Goal: Task Accomplishment & Management: Use online tool/utility

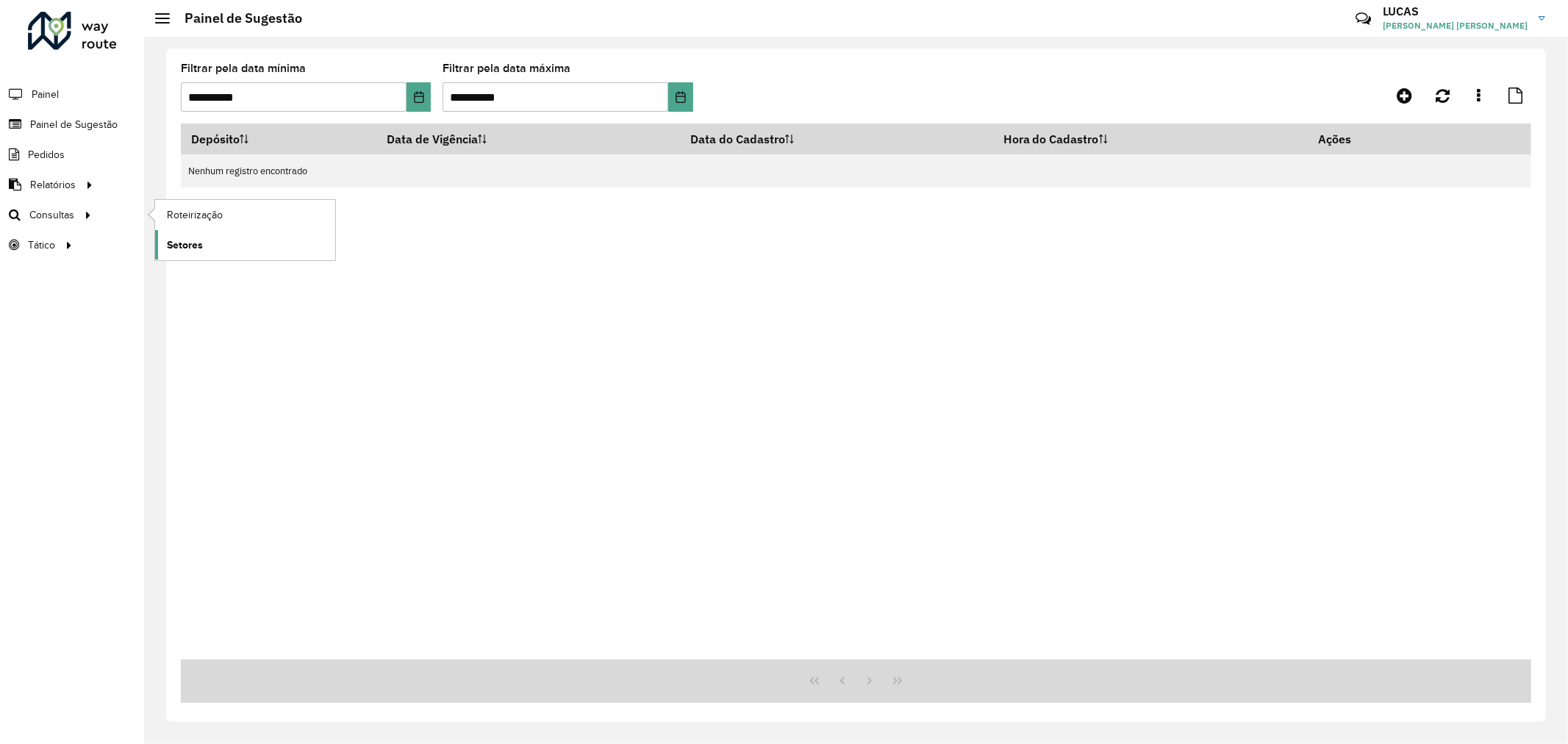
click at [189, 240] on span "Setores" at bounding box center [185, 245] width 36 height 15
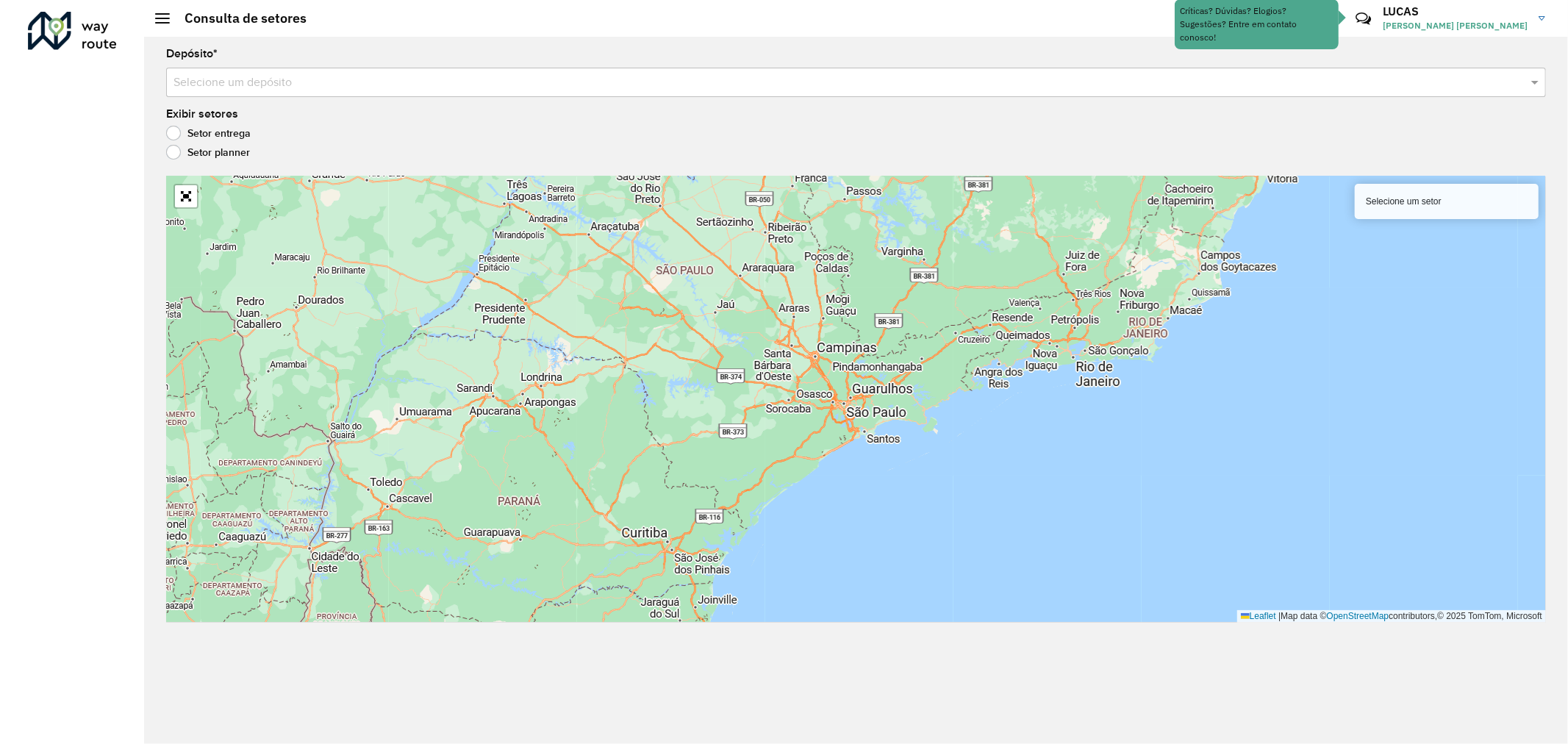
click at [246, 86] on input "text" at bounding box center [841, 83] width 1335 height 18
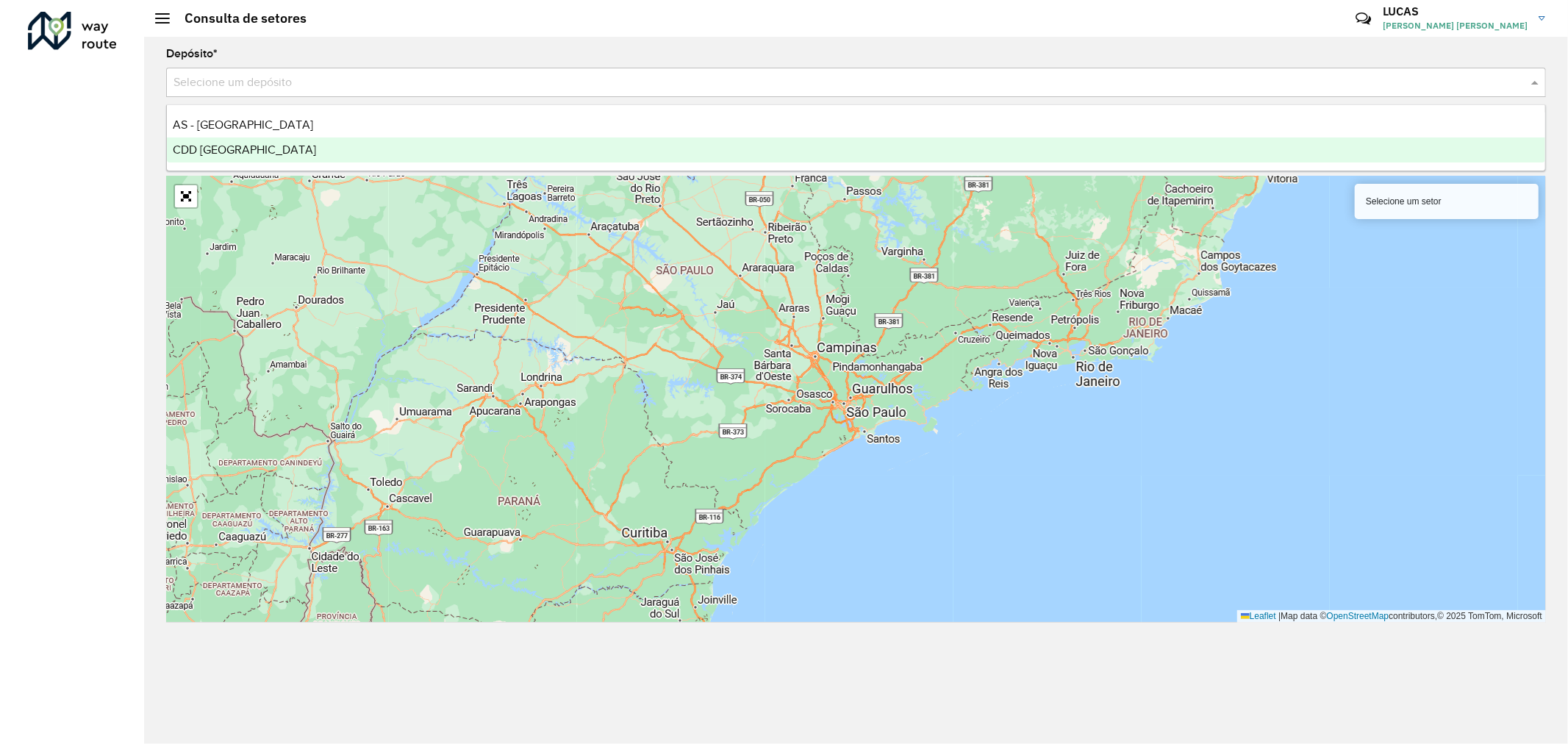
click at [226, 155] on span "CDD [GEOGRAPHIC_DATA]" at bounding box center [245, 149] width 144 height 12
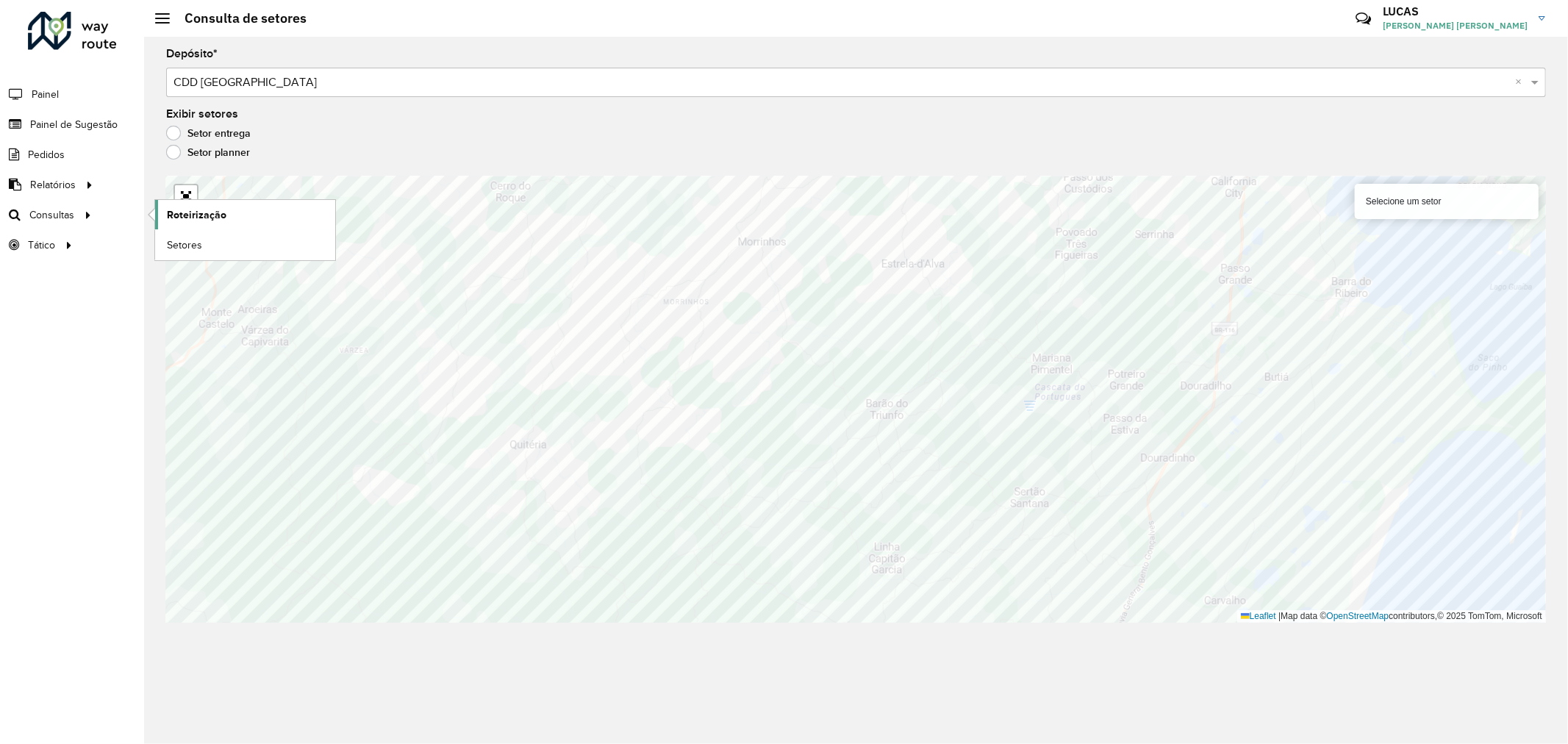
click at [211, 216] on span "Roteirização" at bounding box center [197, 215] width 60 height 15
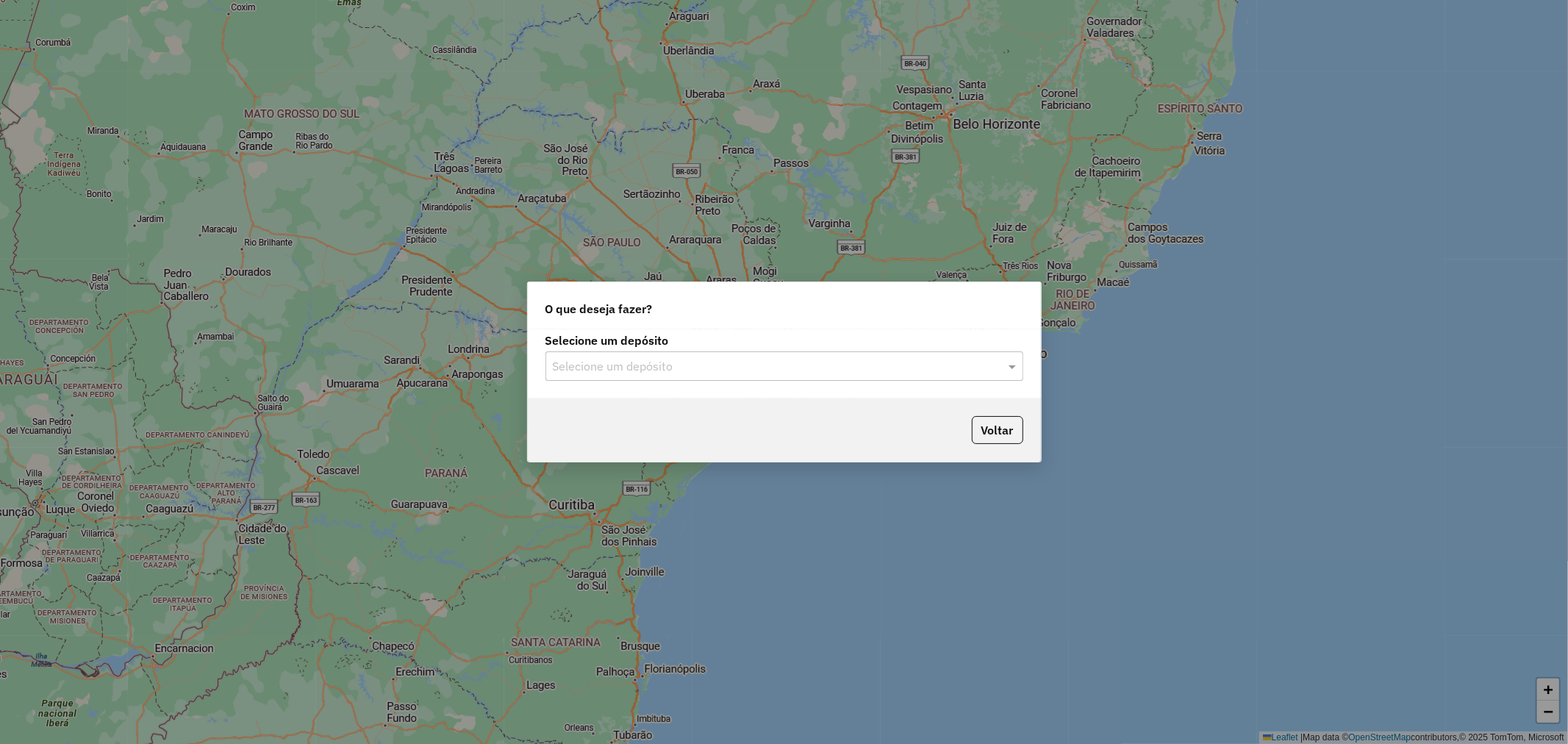
click at [625, 368] on input "text" at bounding box center [769, 367] width 434 height 18
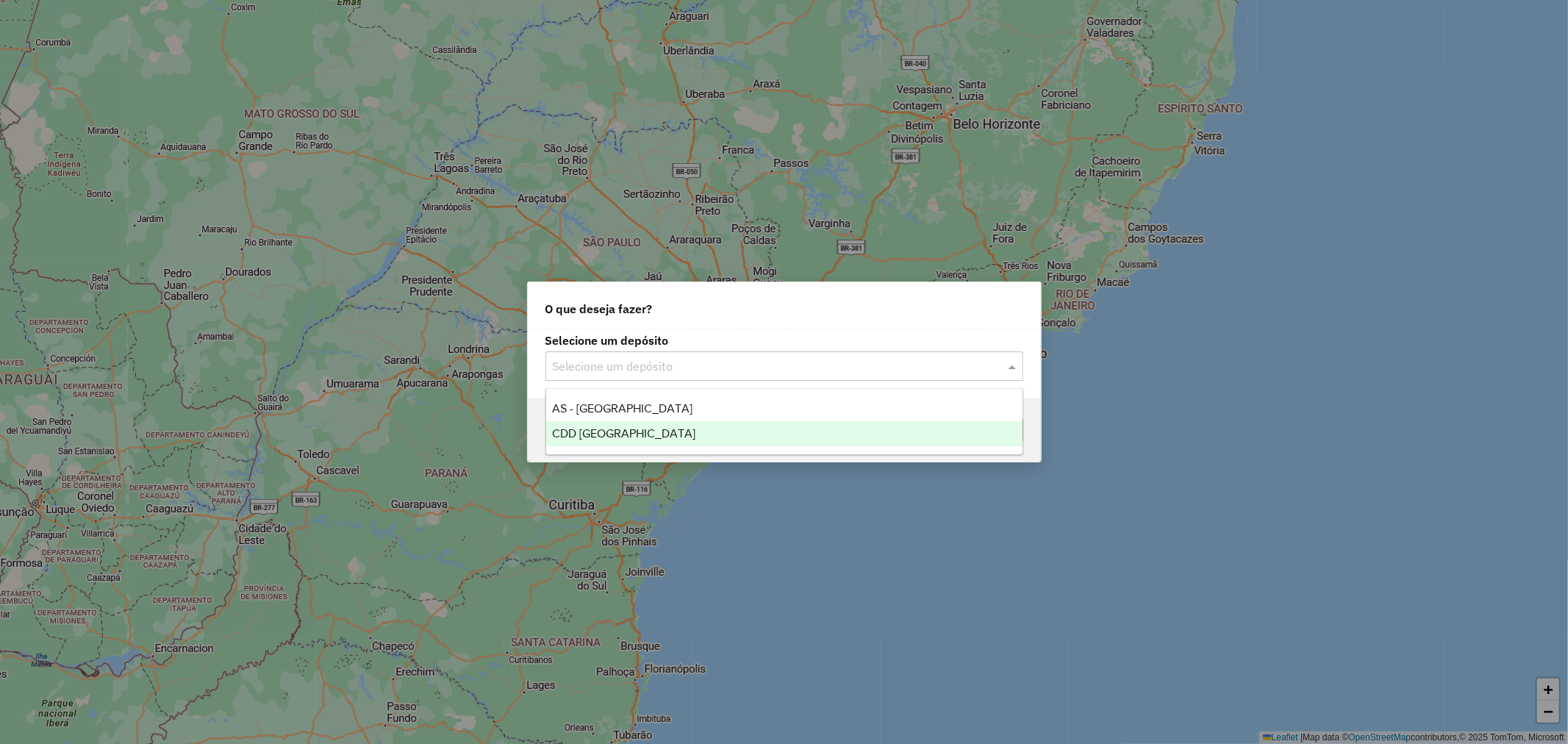
click at [614, 424] on div "CDD [GEOGRAPHIC_DATA]" at bounding box center [785, 434] width 476 height 25
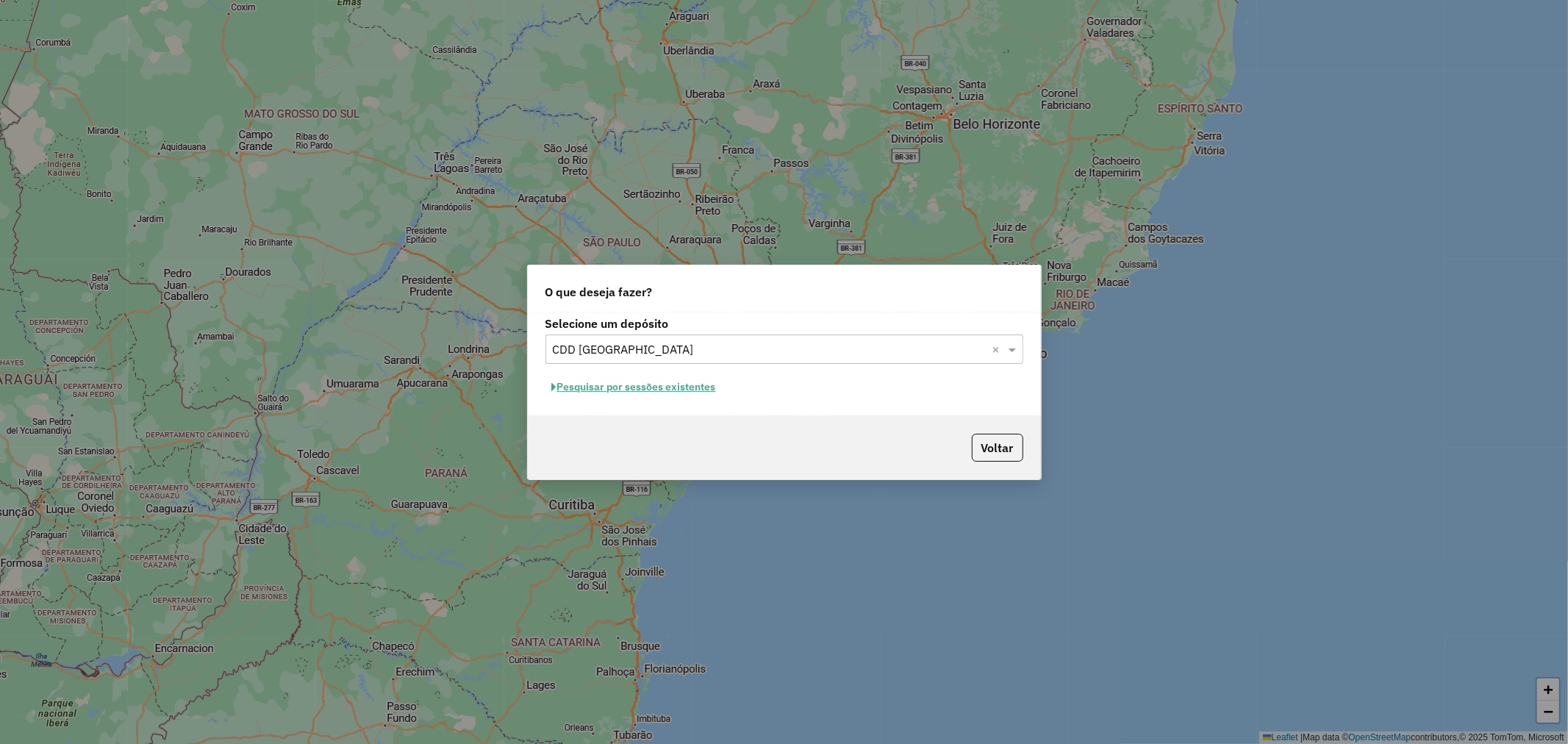
click at [673, 347] on input "text" at bounding box center [769, 350] width 434 height 18
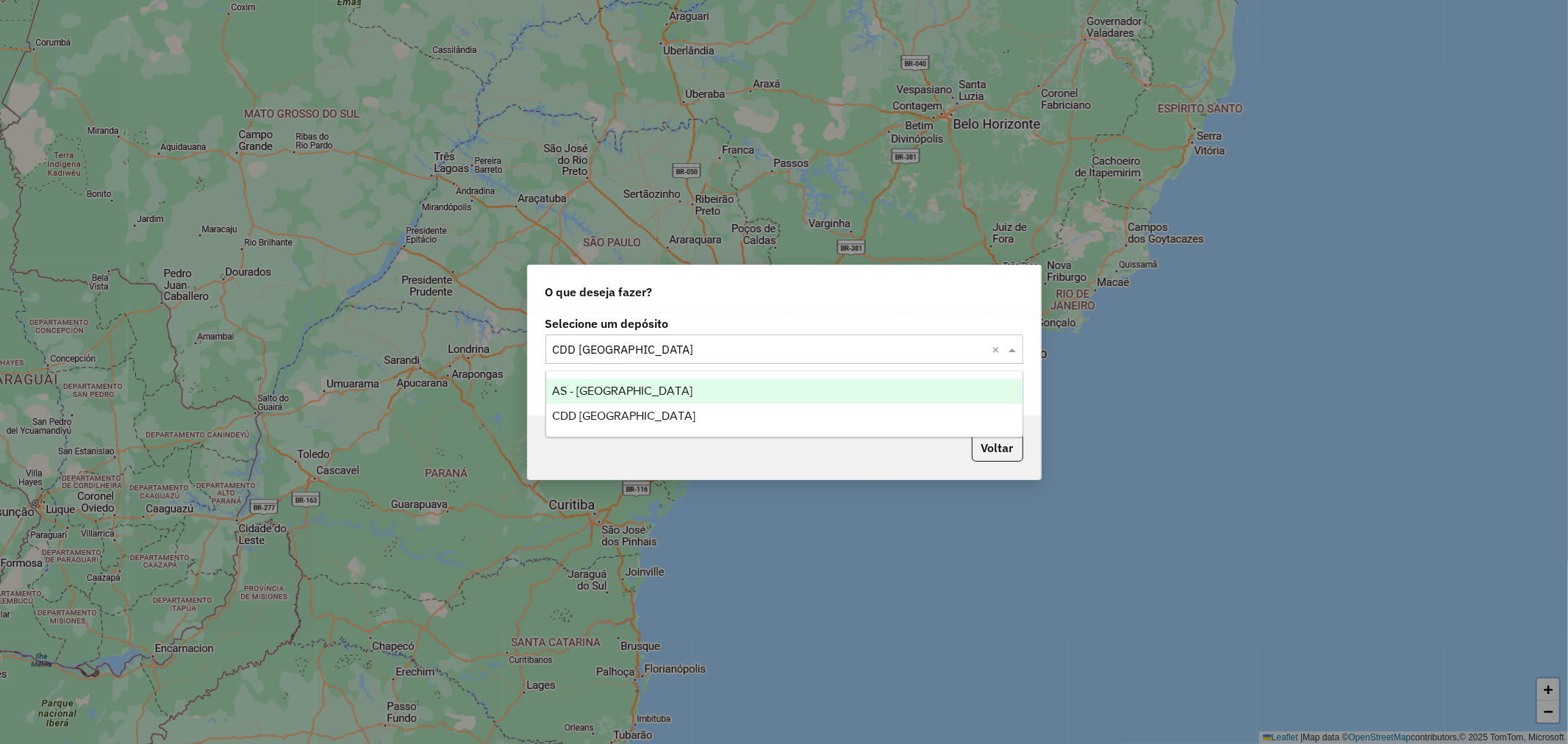
drag, startPoint x: 437, startPoint y: 349, endPoint x: 527, endPoint y: 385, distance: 96.9
click at [442, 347] on div "O que deseja fazer? Selecione um depósito Selecione um depósito × CDD Porto Ale…" at bounding box center [784, 372] width 1568 height 744
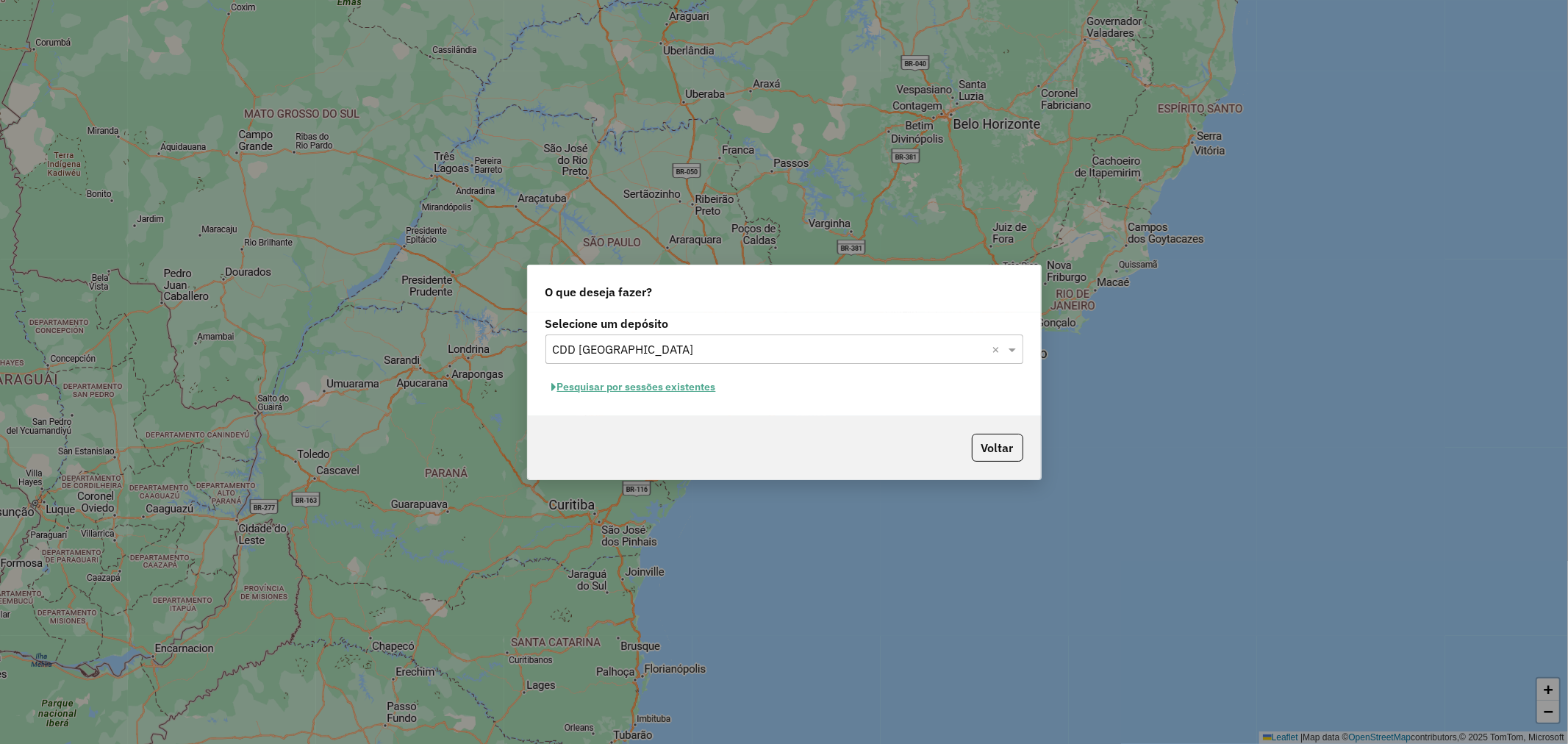
click at [590, 385] on button "Pesquisar por sessões existentes" at bounding box center [634, 387] width 177 height 23
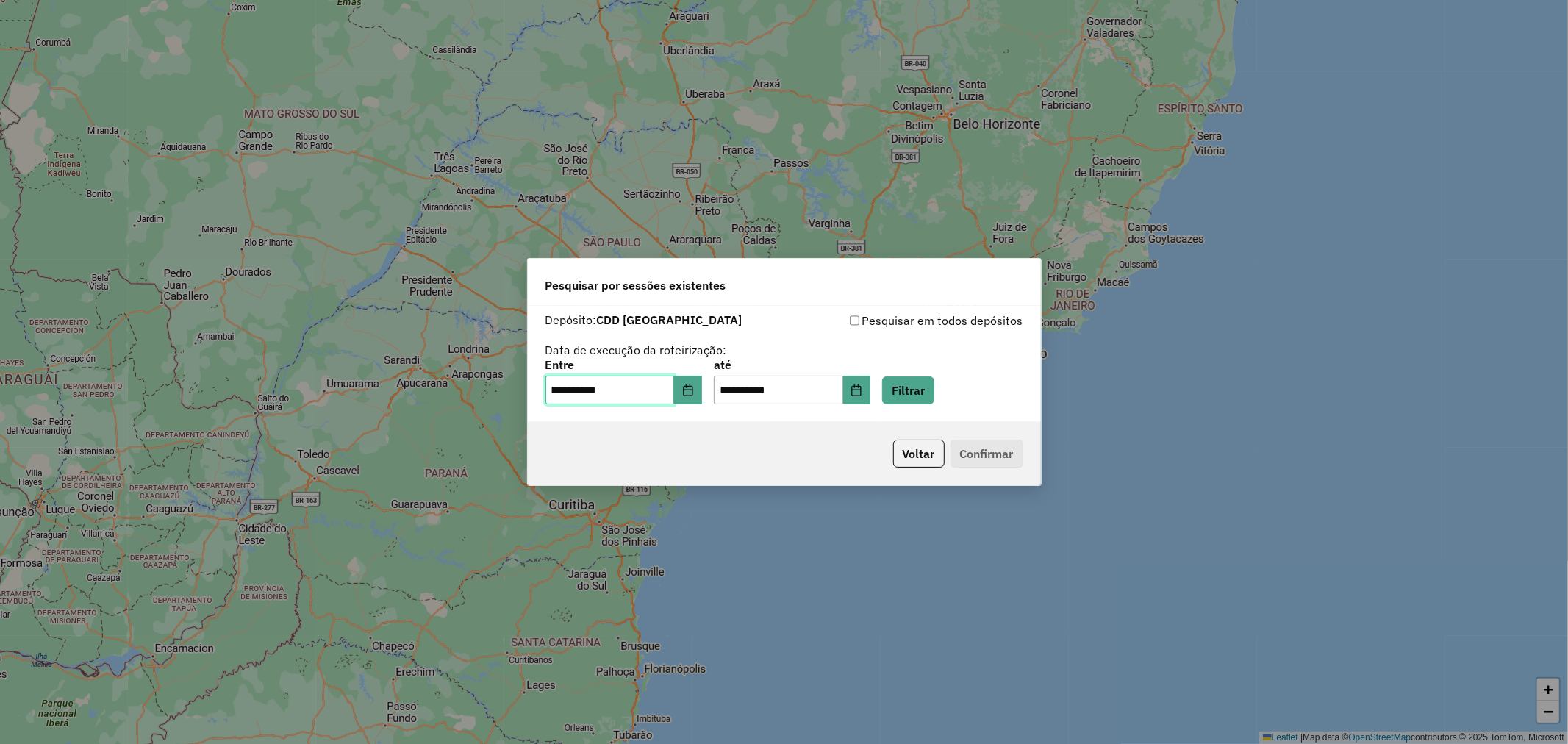
click at [675, 392] on input "**********" at bounding box center [610, 390] width 129 height 29
click at [694, 392] on icon "Choose Date" at bounding box center [688, 390] width 12 height 12
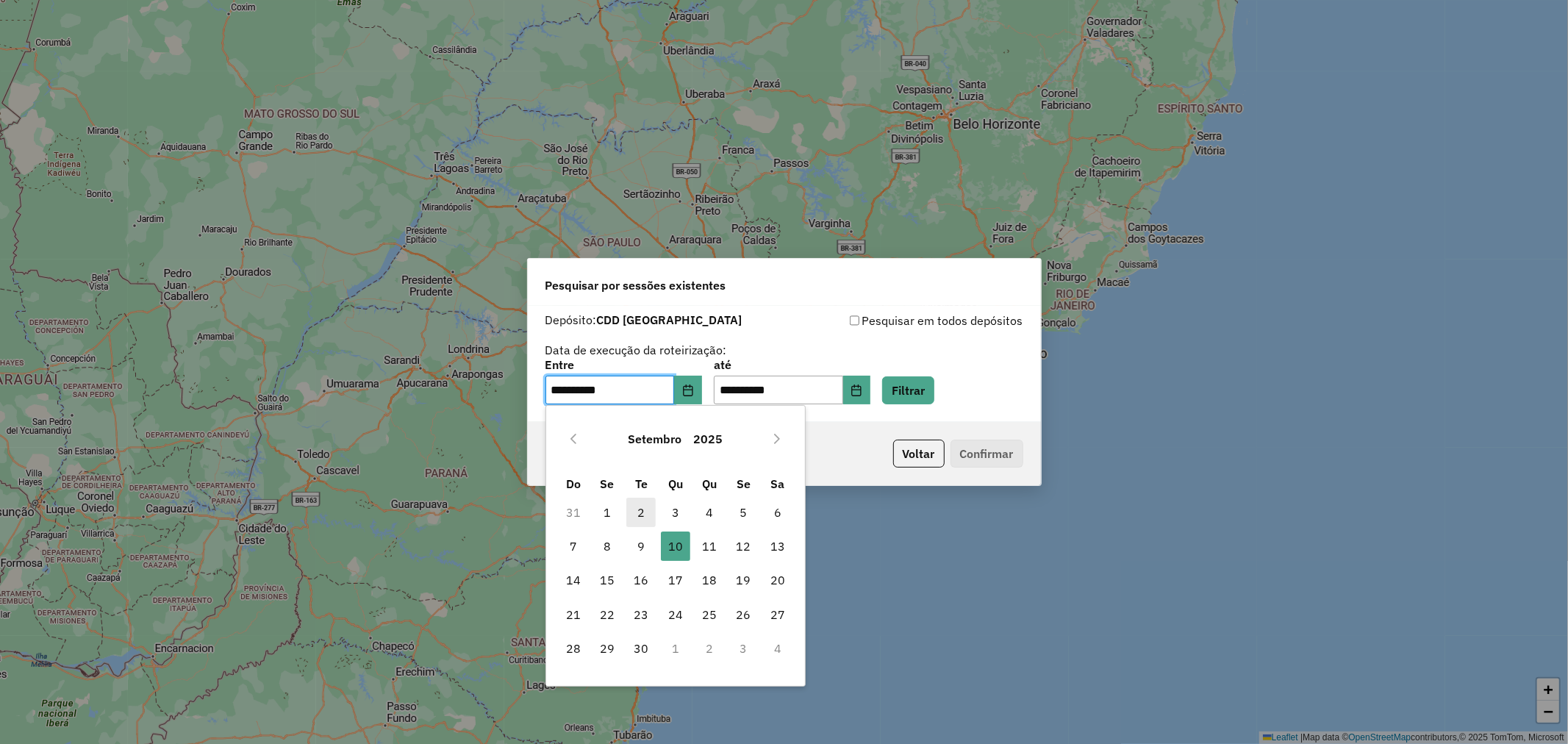
click at [643, 515] on span "2" at bounding box center [641, 512] width 29 height 29
type input "**********"
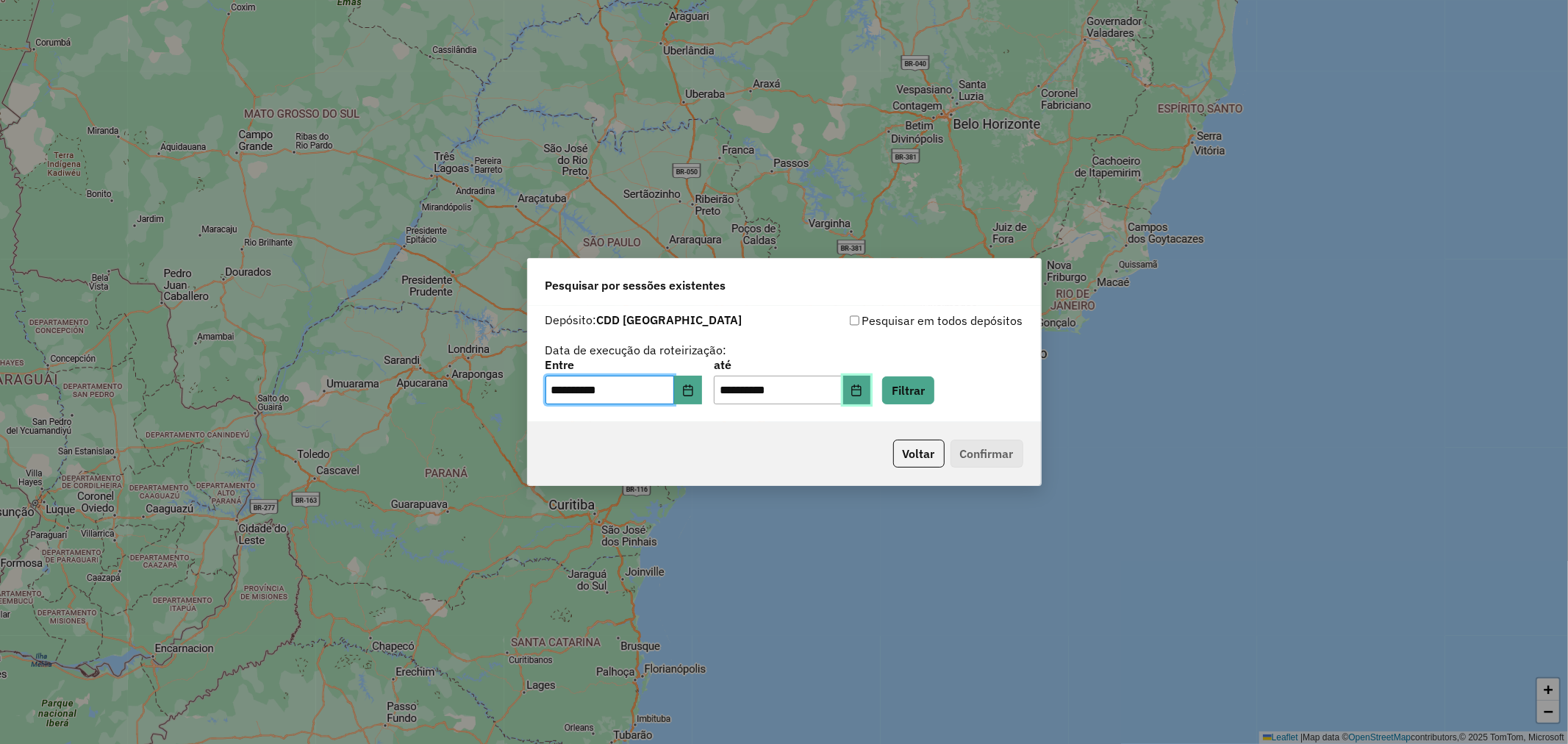
click at [862, 391] on icon "Choose Date" at bounding box center [856, 390] width 12 height 12
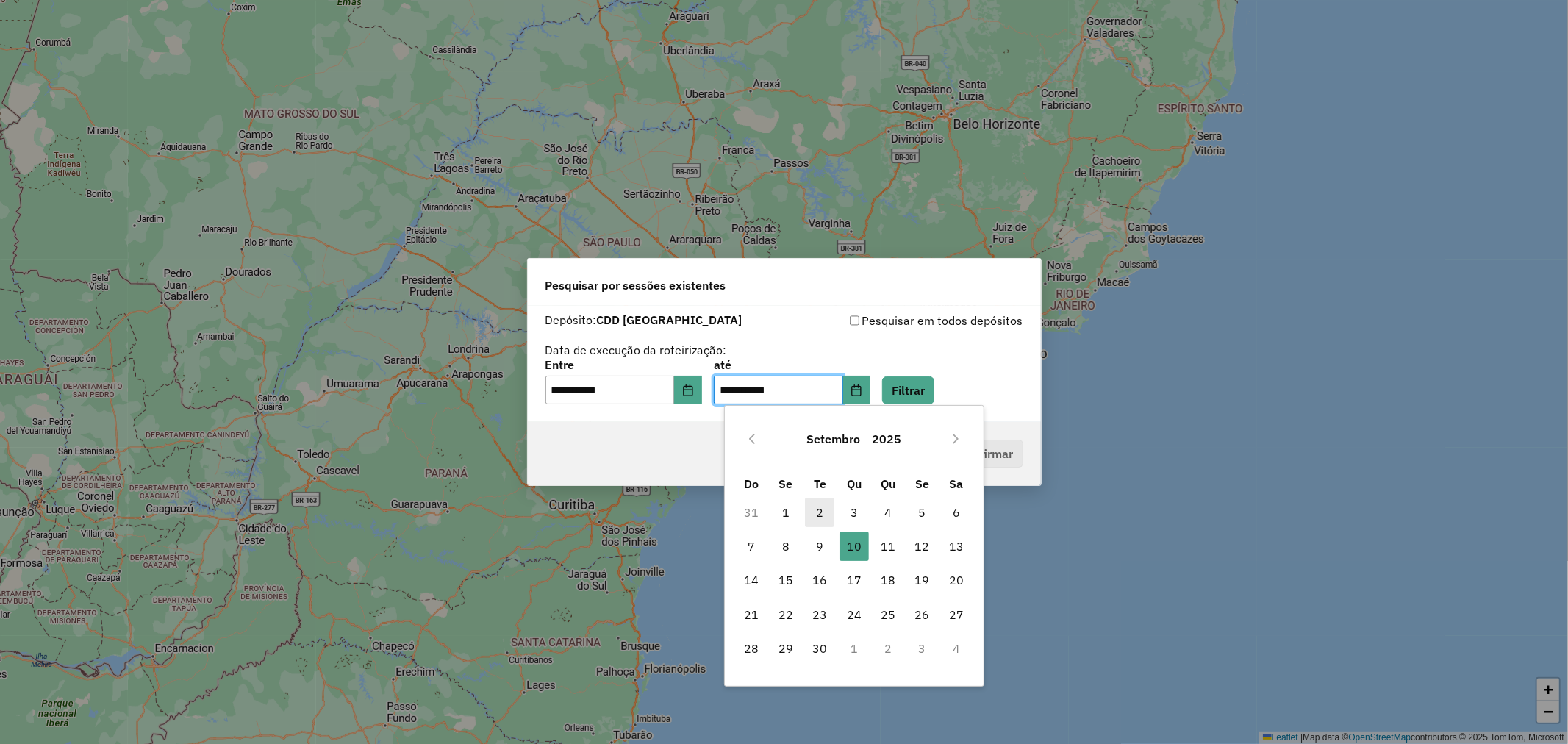
click at [817, 511] on span "2" at bounding box center [820, 512] width 29 height 29
type input "**********"
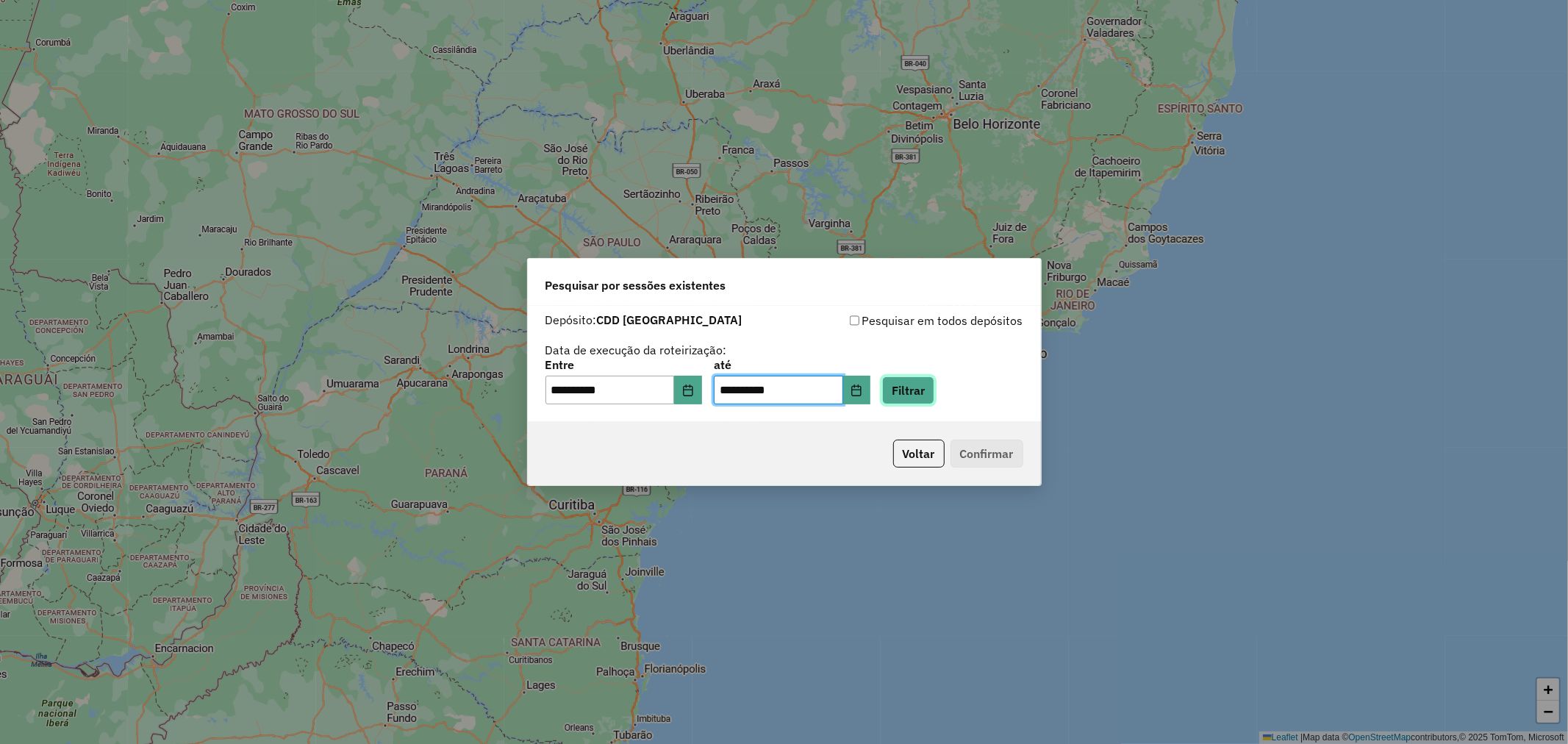
click at [927, 393] on button "Filtrar" at bounding box center [908, 390] width 52 height 28
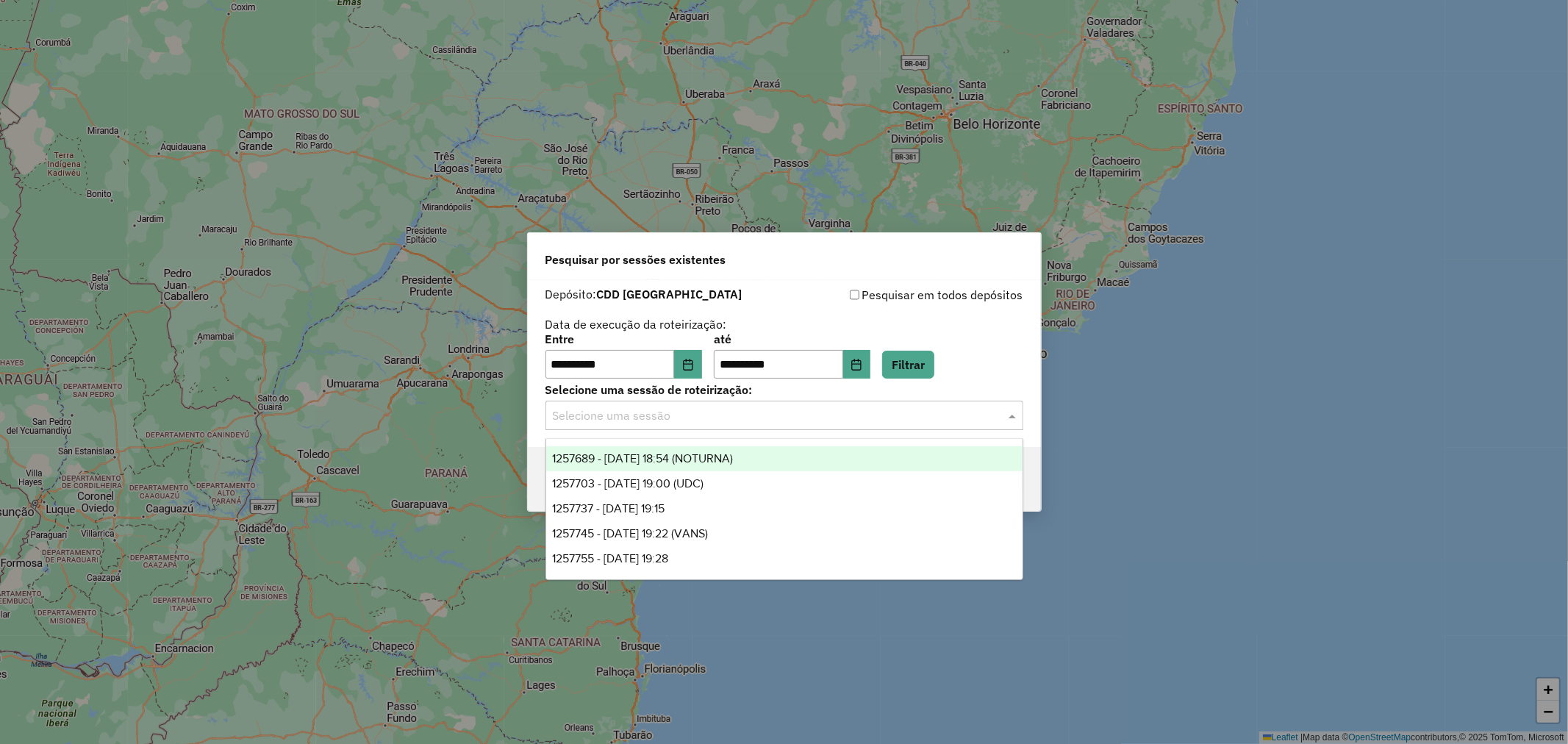
click at [812, 410] on input "text" at bounding box center [769, 416] width 434 height 18
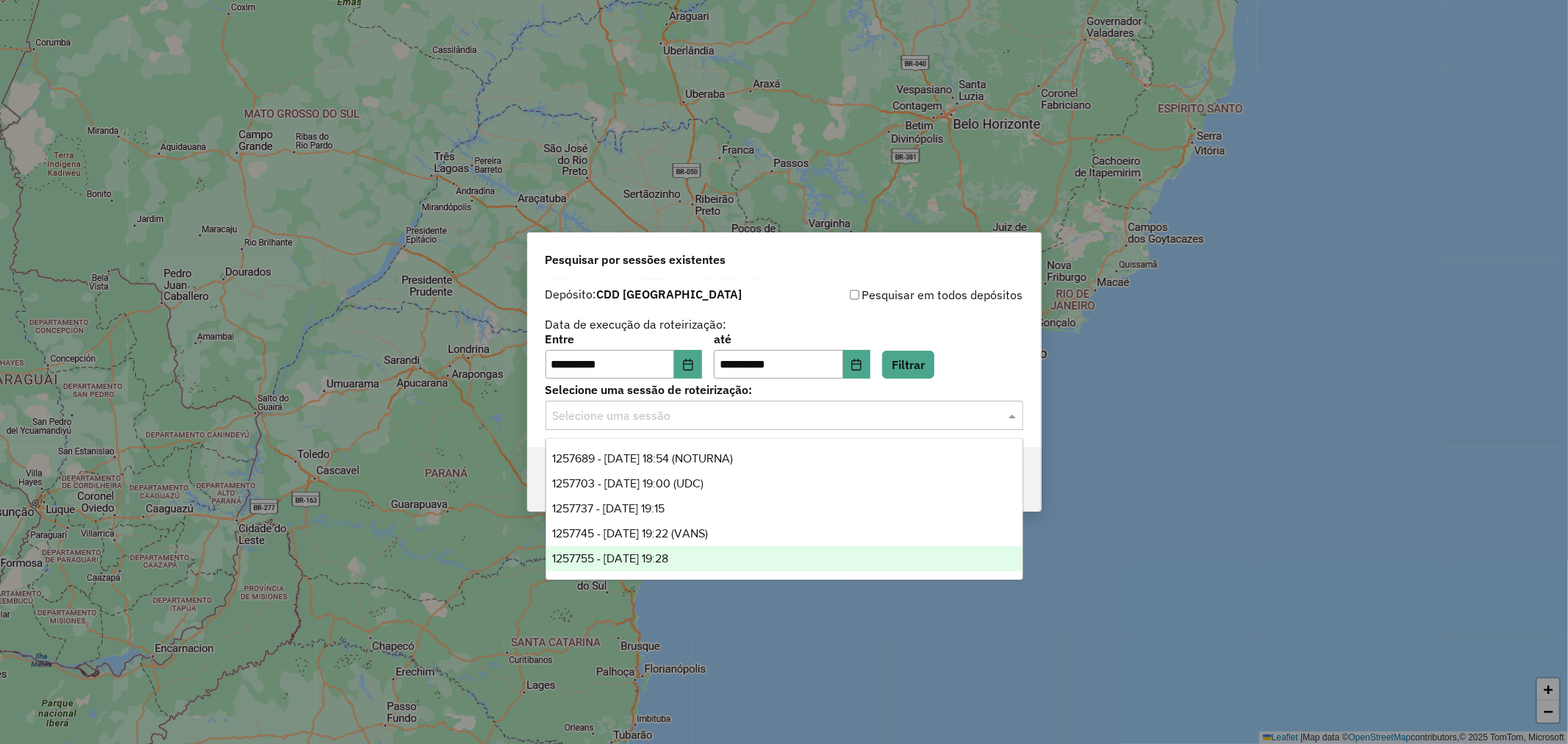
click at [669, 553] on span "1257755 - 02/09/2025 19:28" at bounding box center [610, 558] width 116 height 12
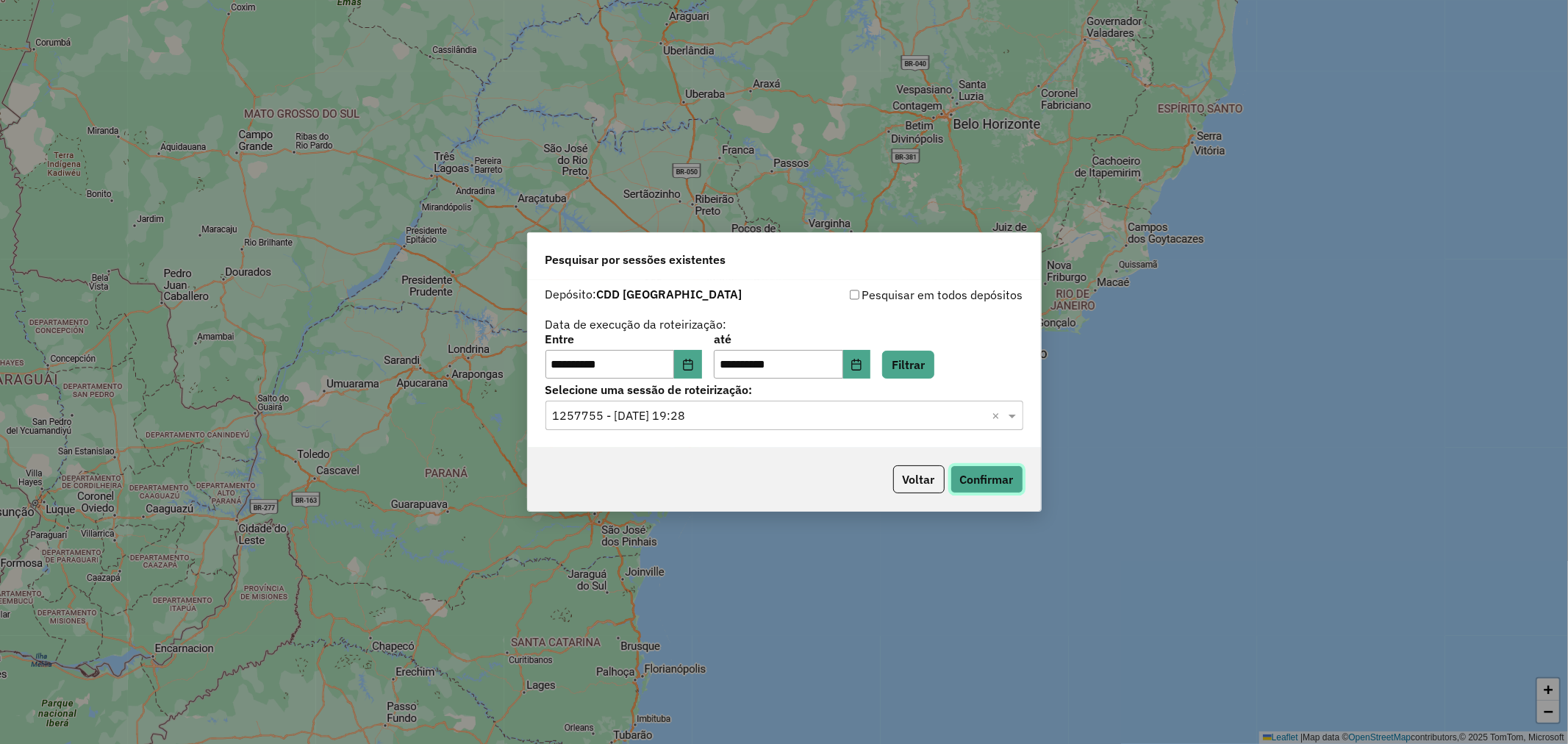
click at [992, 485] on button "Confirmar" at bounding box center [987, 479] width 73 height 28
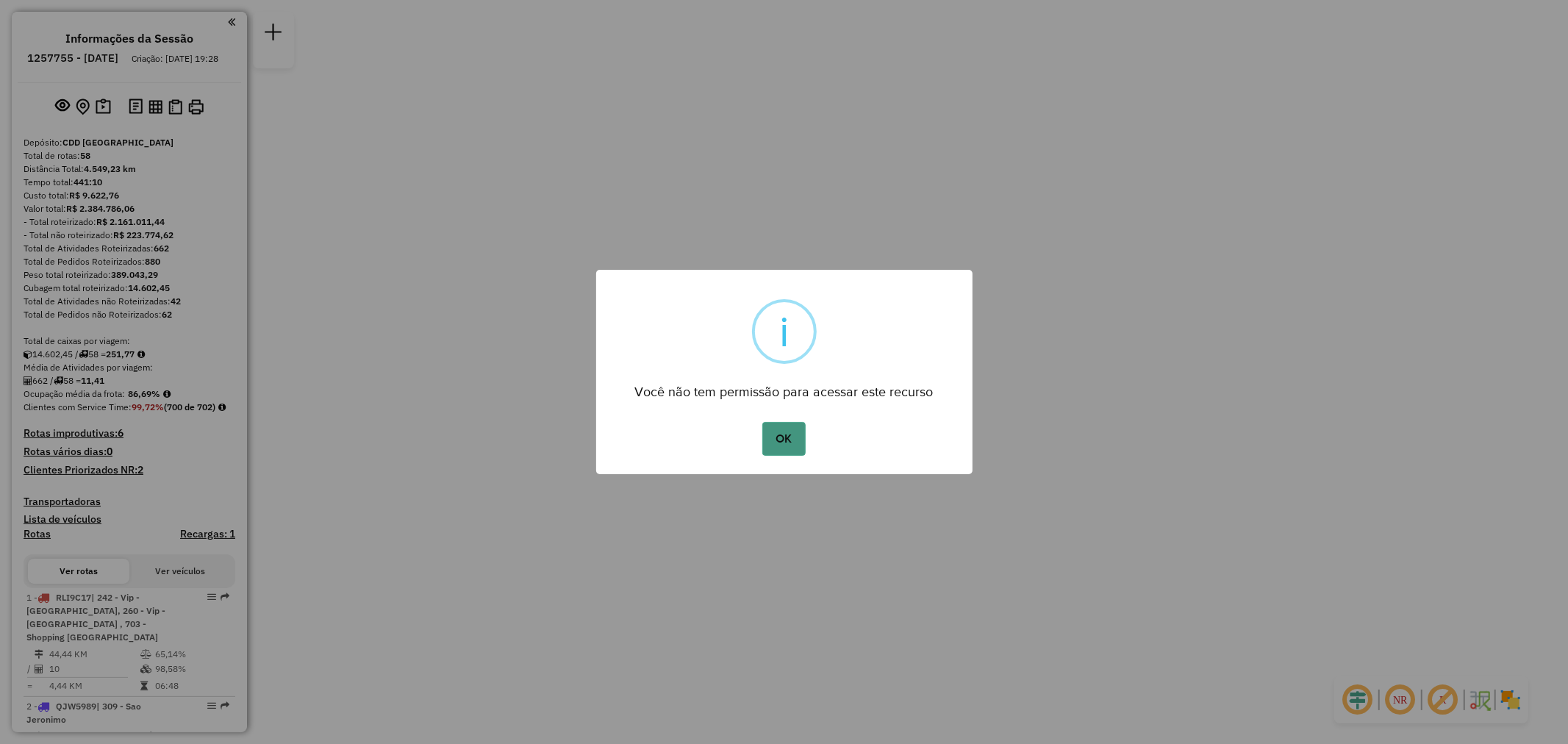
click at [786, 436] on button "OK" at bounding box center [784, 439] width 44 height 34
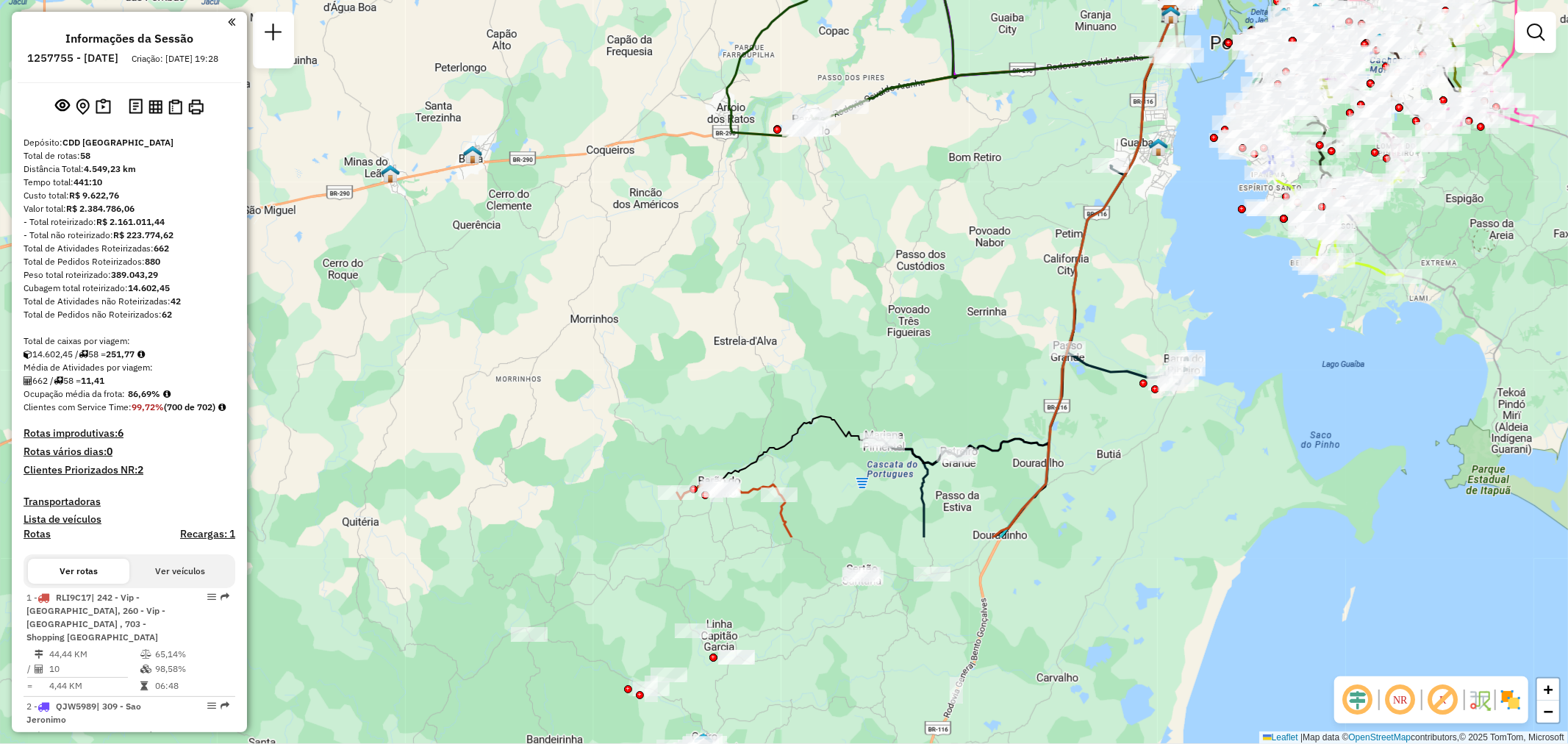
drag, startPoint x: 672, startPoint y: 498, endPoint x: 799, endPoint y: 229, distance: 297.5
click at [799, 229] on div "Janela de atendimento Grade de atendimento Capacidade Transportadoras Veículos …" at bounding box center [784, 372] width 1568 height 744
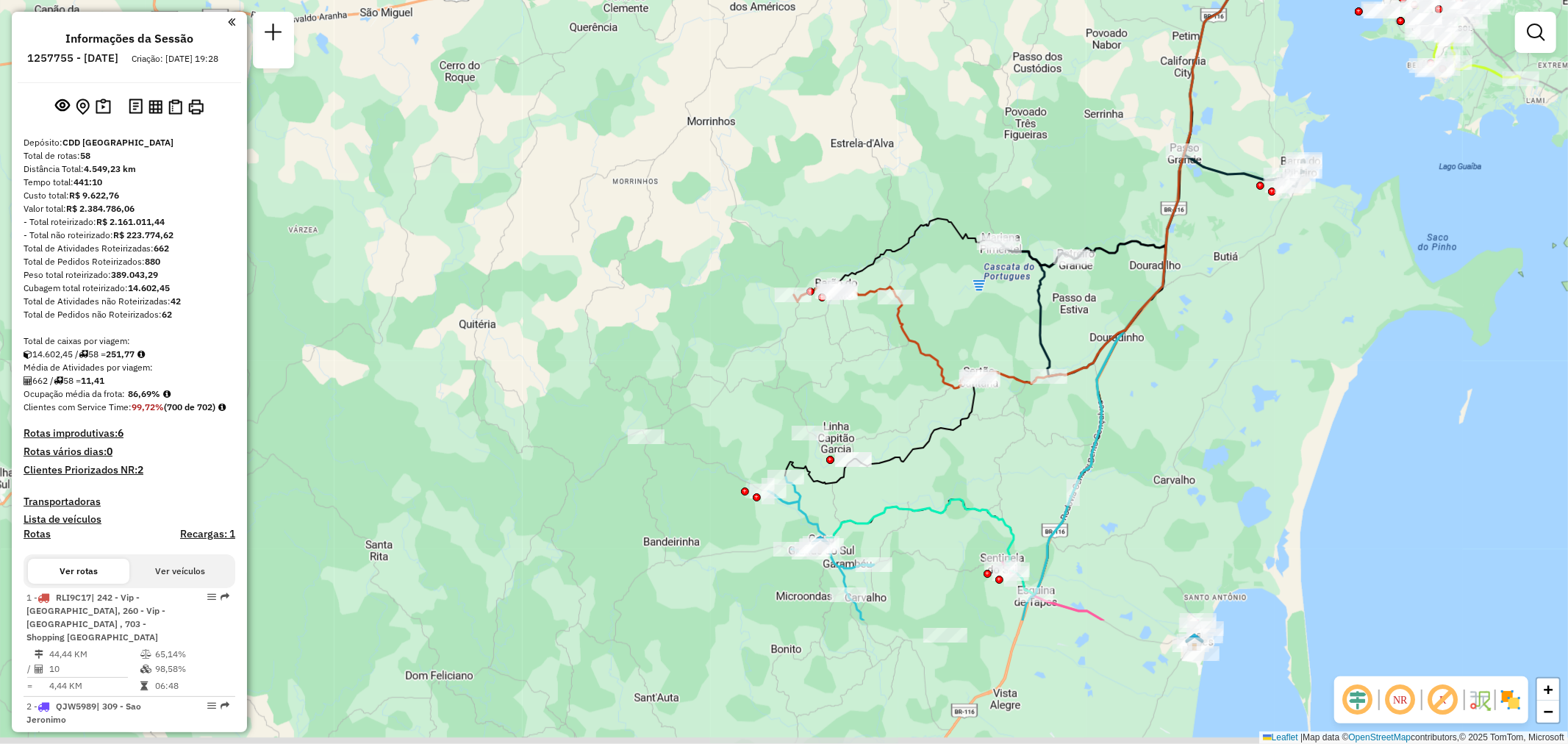
drag, startPoint x: 758, startPoint y: 590, endPoint x: 875, endPoint y: 393, distance: 229.1
click at [875, 393] on div "Janela de atendimento Grade de atendimento Capacidade Transportadoras Veículos …" at bounding box center [784, 372] width 1568 height 744
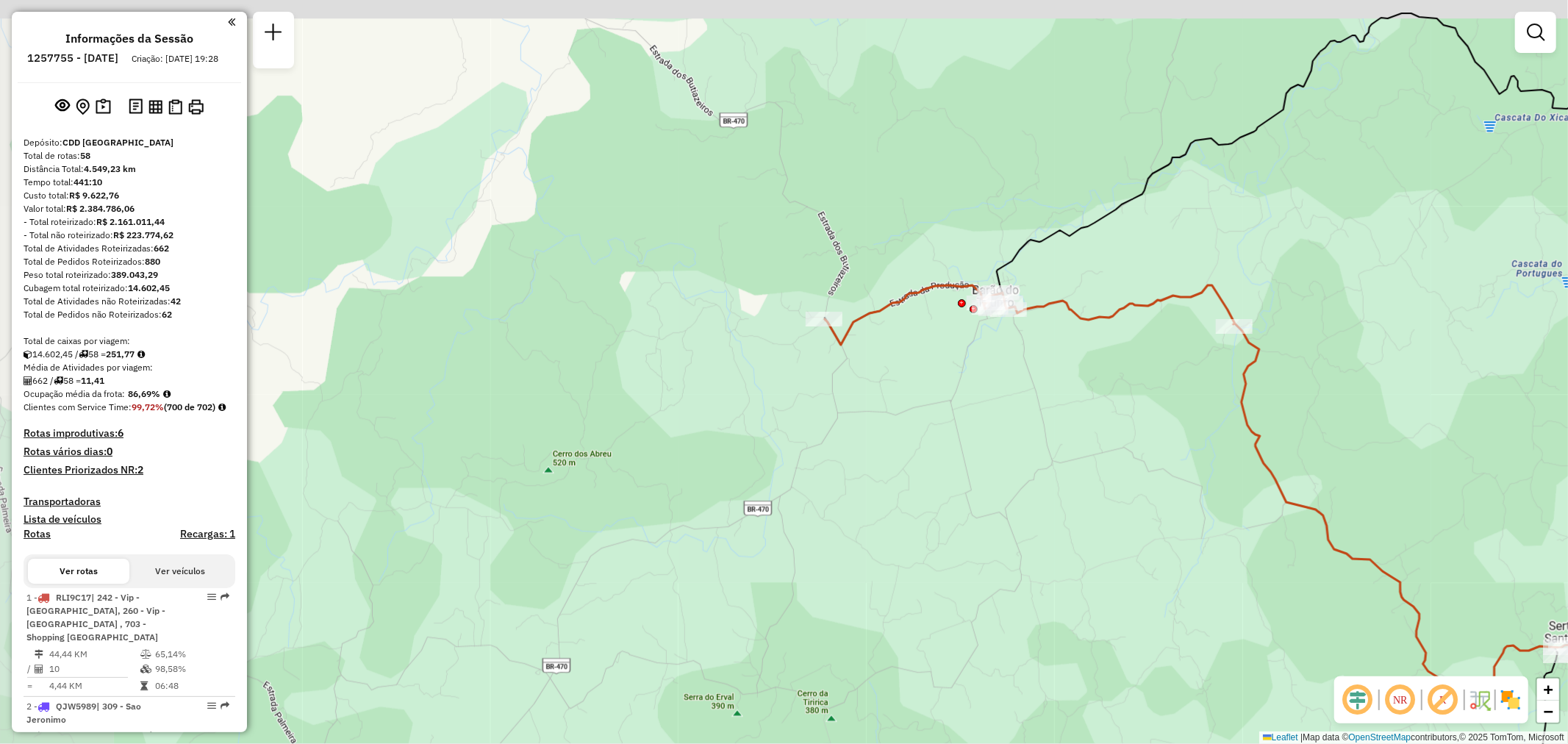
drag, startPoint x: 720, startPoint y: 366, endPoint x: 878, endPoint y: 437, distance: 173.2
click at [878, 437] on div "Janela de atendimento Grade de atendimento Capacidade Transportadoras Veículos …" at bounding box center [784, 372] width 1568 height 744
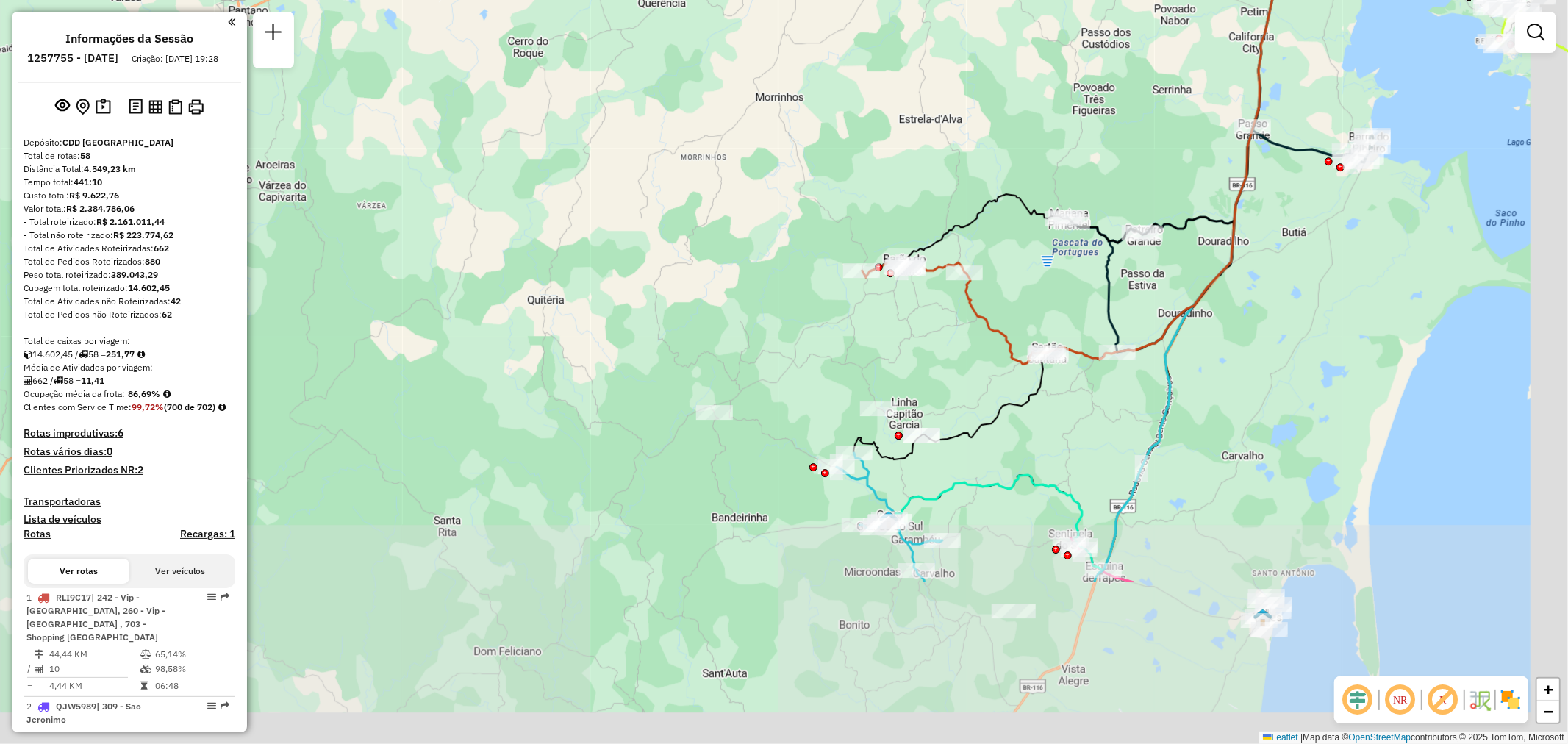
drag, startPoint x: 951, startPoint y: 524, endPoint x: 779, endPoint y: 291, distance: 289.6
click at [779, 291] on div "Janela de atendimento Grade de atendimento Capacidade Transportadoras Veículos …" at bounding box center [784, 372] width 1568 height 744
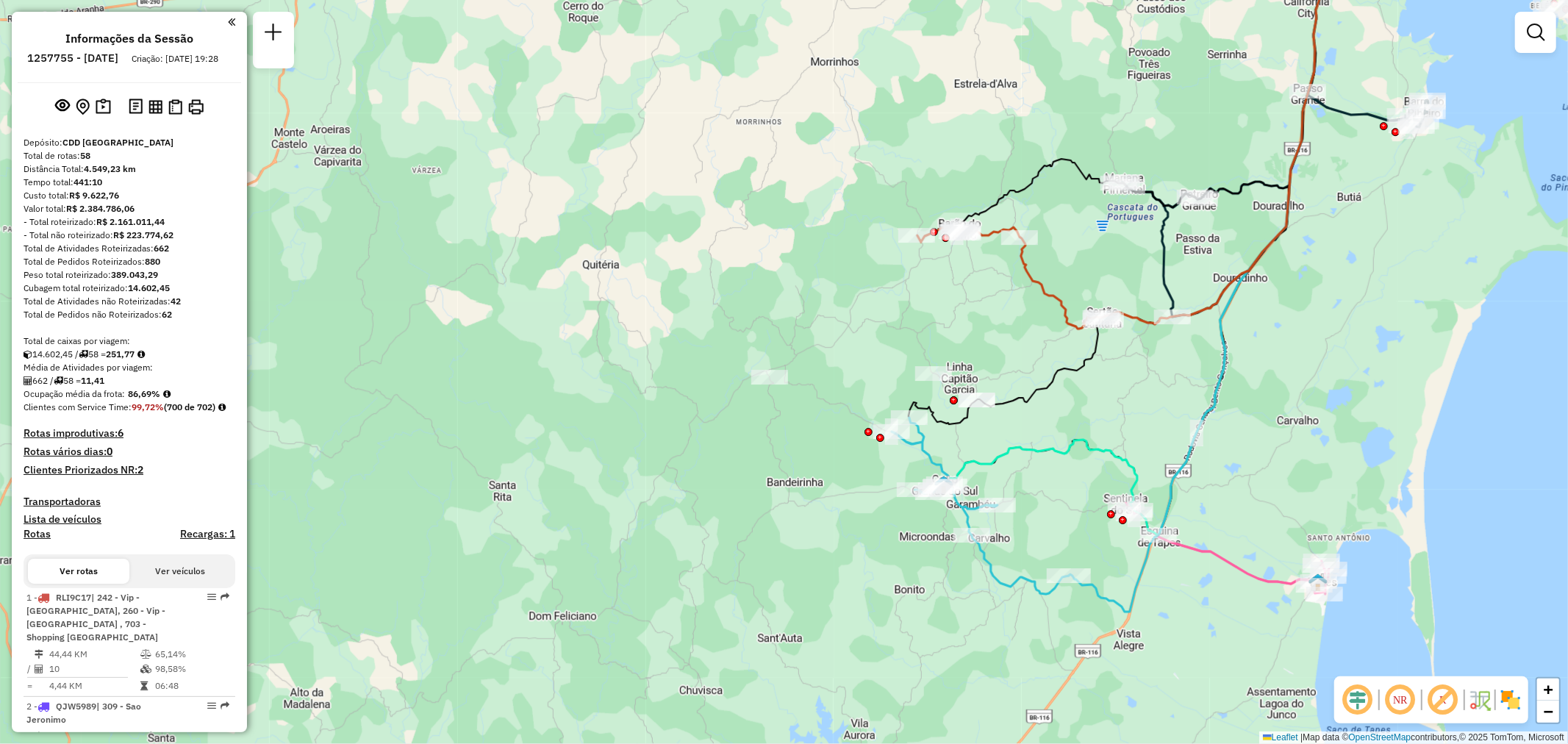
drag, startPoint x: 1064, startPoint y: 657, endPoint x: 1147, endPoint y: 636, distance: 85.6
click at [1147, 636] on div "Janela de atendimento Grade de atendimento Capacidade Transportadoras Veículos …" at bounding box center [784, 372] width 1568 height 744
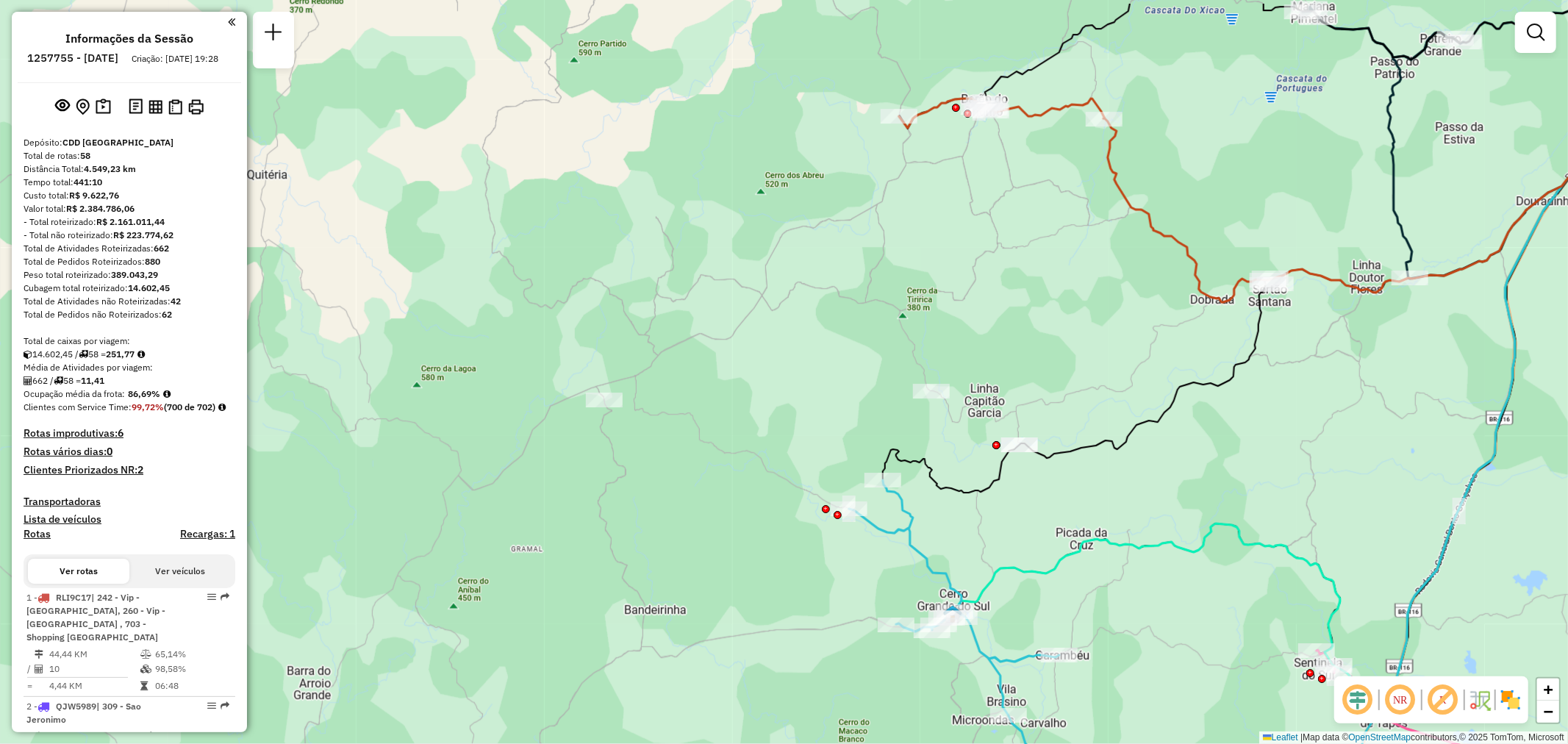
drag, startPoint x: 1008, startPoint y: 439, endPoint x: 1005, endPoint y: 475, distance: 36.1
click at [1005, 475] on icon at bounding box center [1264, 248] width 763 height 489
